Goal: Go to known website: Access a specific website the user already knows

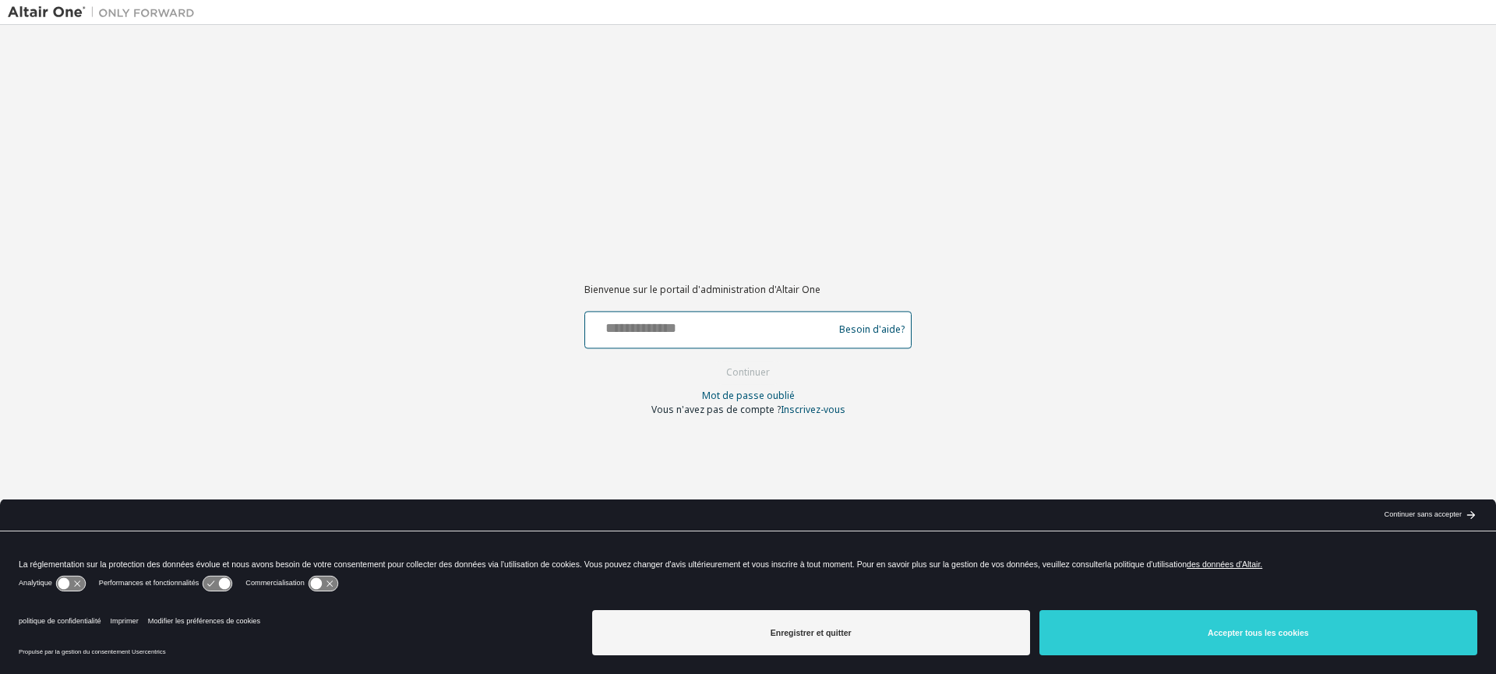
click at [686, 332] on input "text" at bounding box center [711, 326] width 240 height 23
type input "**********"
click at [729, 366] on font "Continuer" at bounding box center [748, 371] width 44 height 13
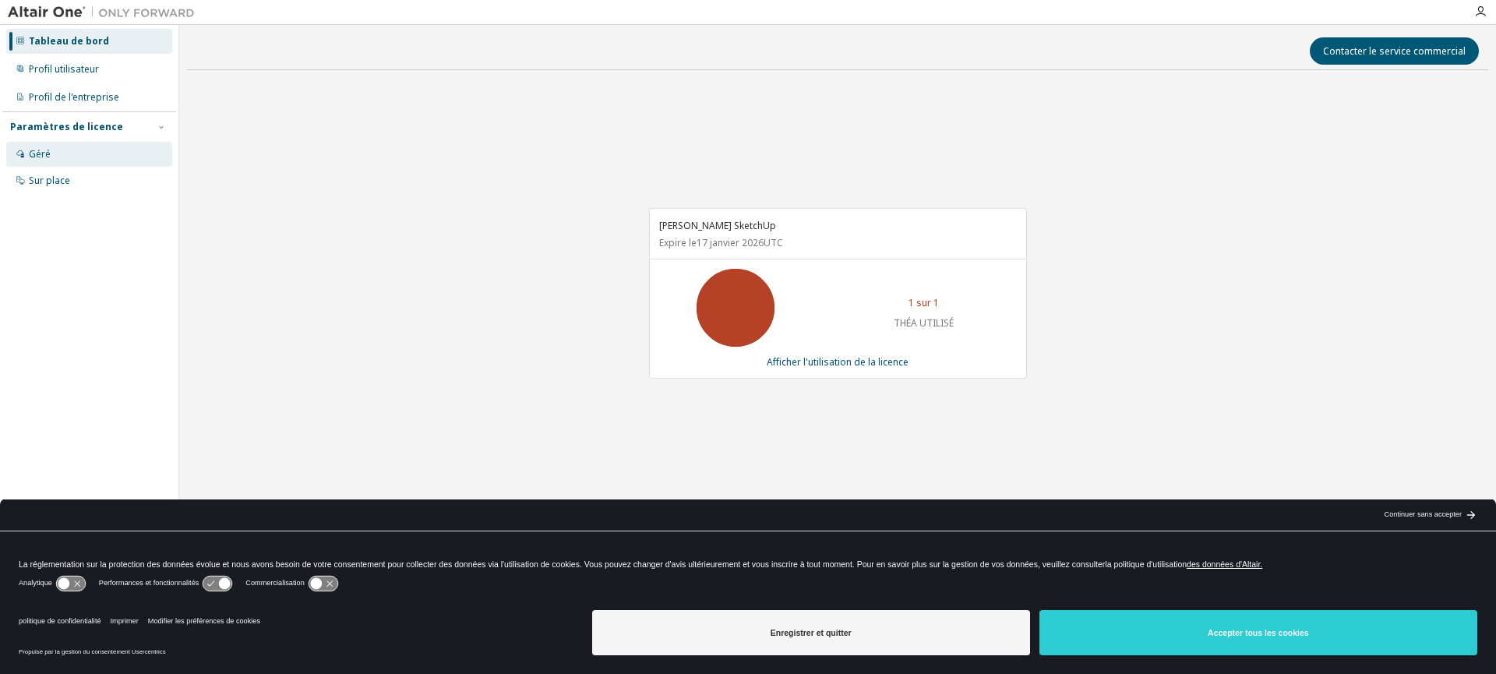
click at [41, 155] on font "Géré" at bounding box center [40, 153] width 22 height 13
